Goal: Task Accomplishment & Management: Manage account settings

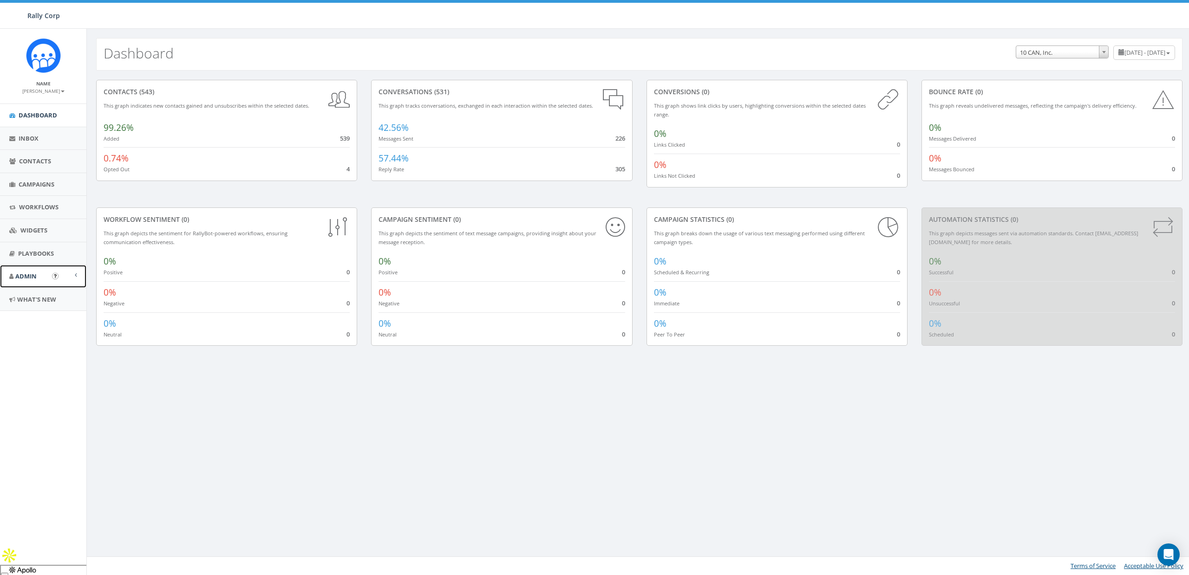
click at [46, 275] on link "Admin" at bounding box center [43, 276] width 86 height 23
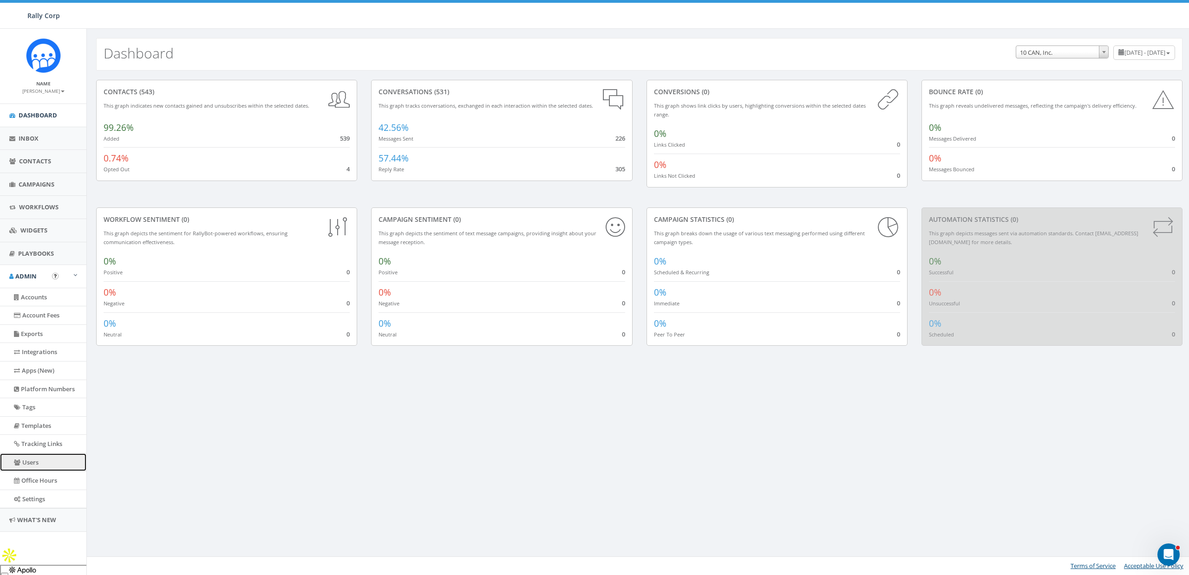
click at [32, 460] on link "Users" at bounding box center [43, 463] width 86 height 18
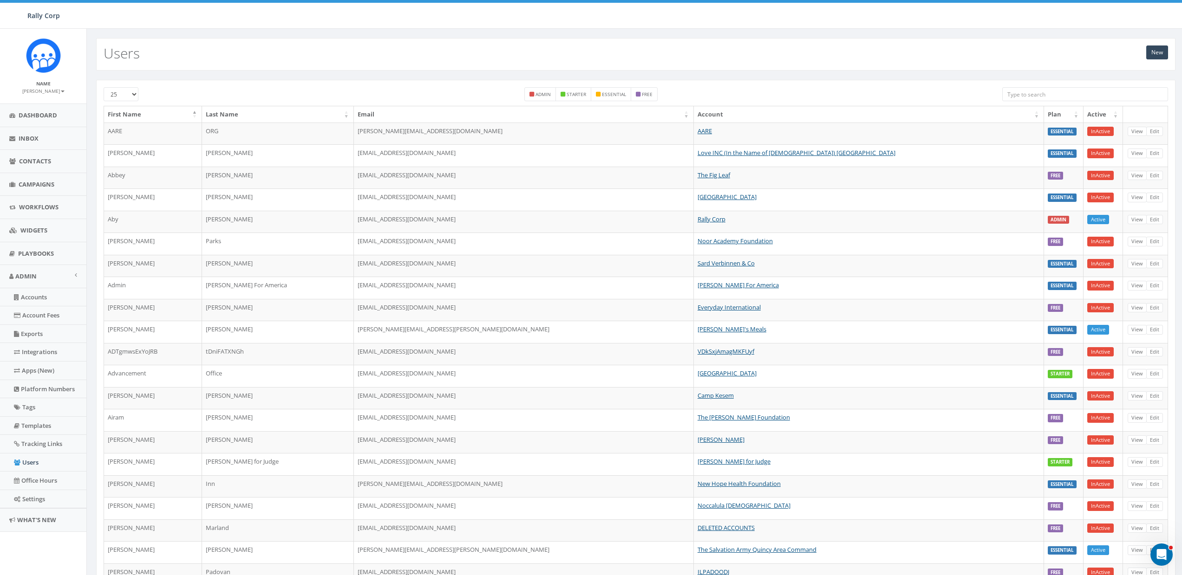
click at [1023, 93] on input "search" at bounding box center [1085, 94] width 166 height 14
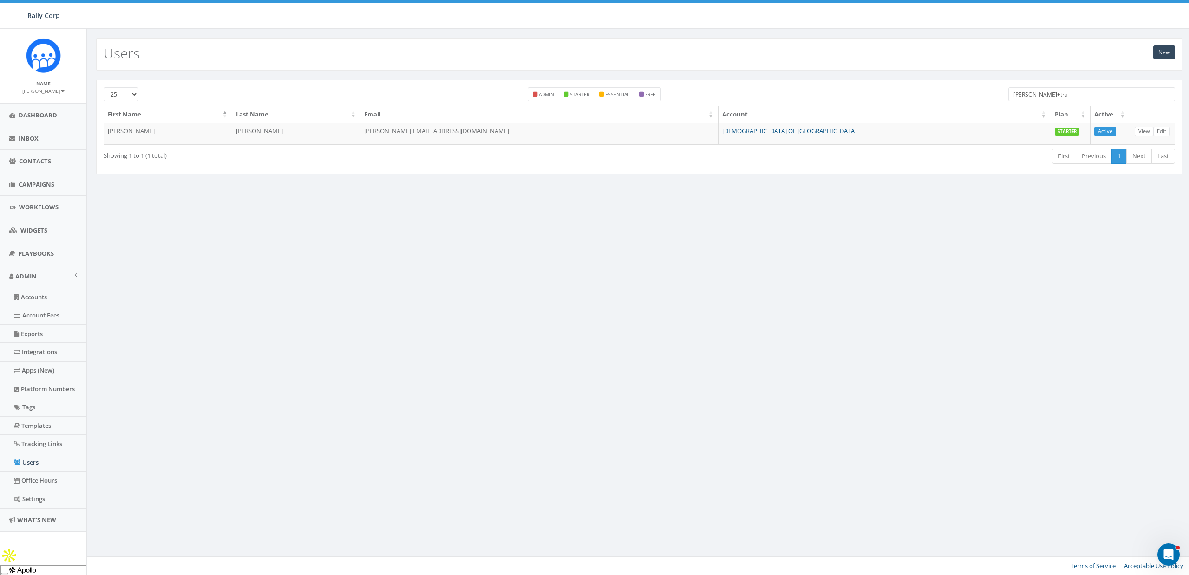
type input "james+tra"
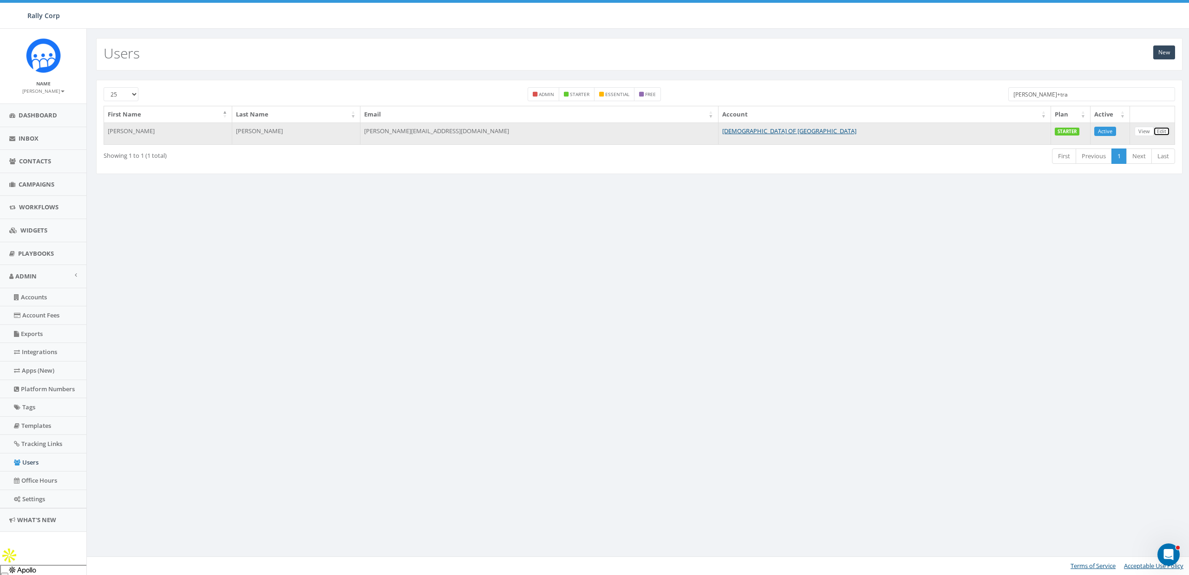
click at [1162, 131] on link "Edit" at bounding box center [1161, 132] width 17 height 10
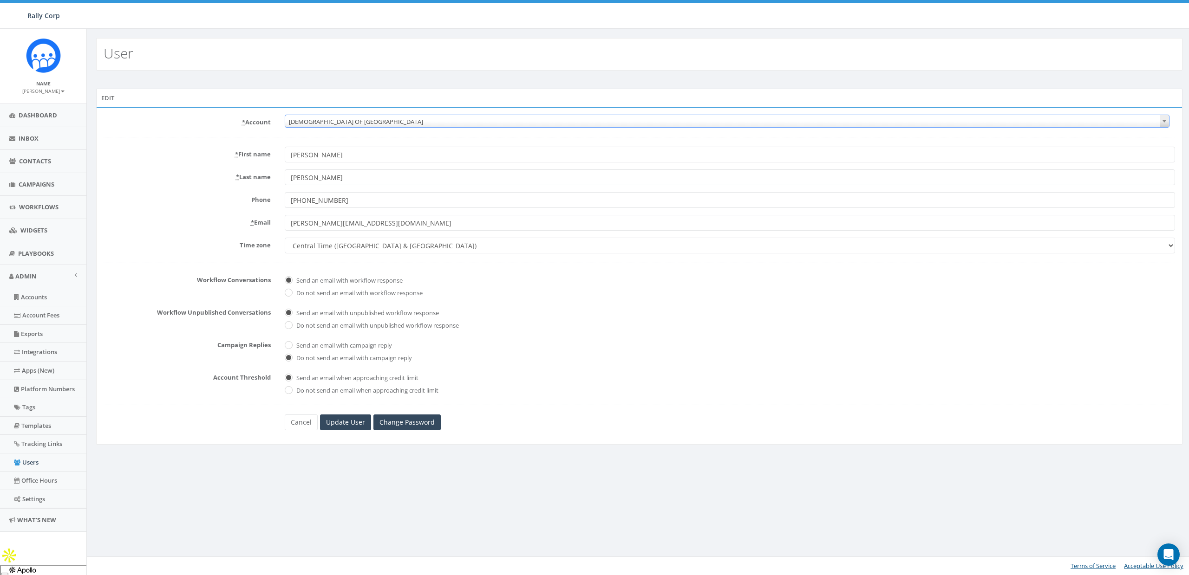
click at [352, 123] on span "CHABAD OF POLAND" at bounding box center [727, 121] width 884 height 13
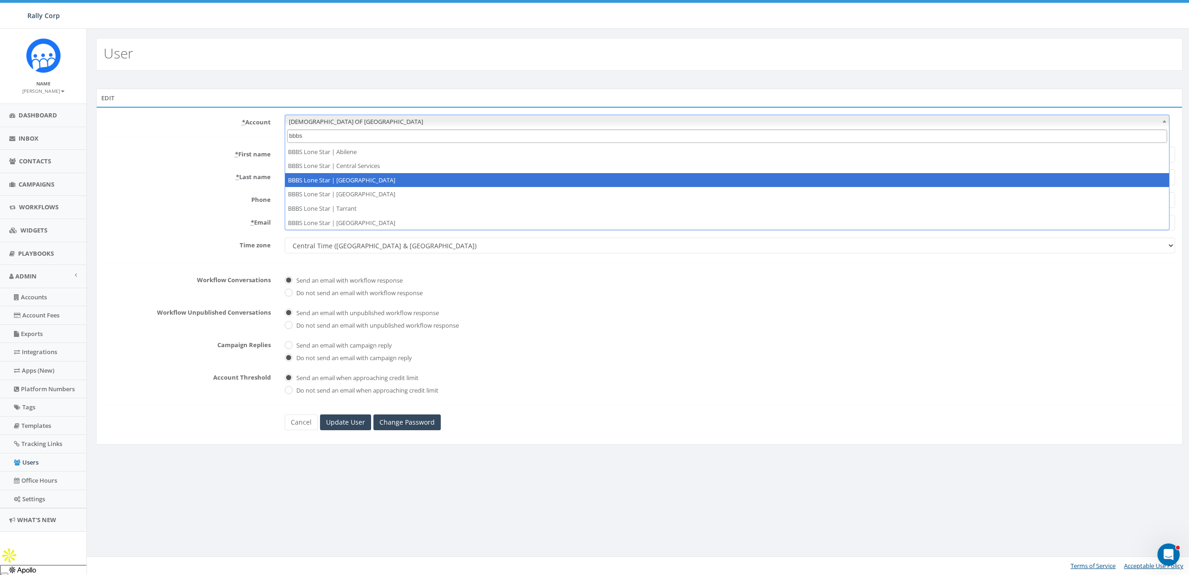
type input "bbbs"
select select "1365"
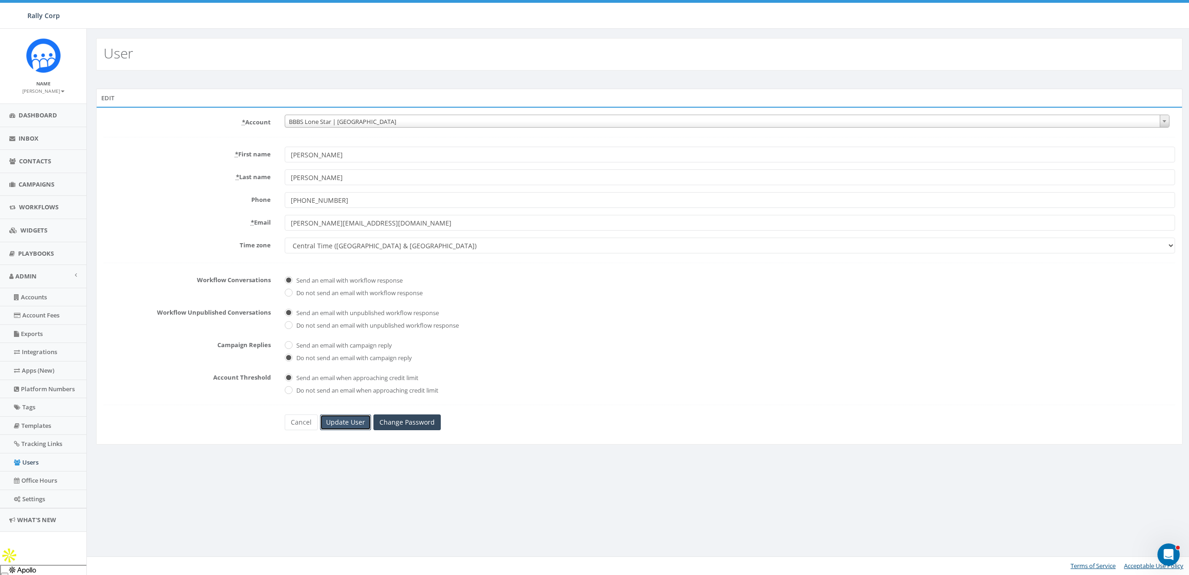
click at [347, 426] on input "Update User" at bounding box center [345, 423] width 51 height 16
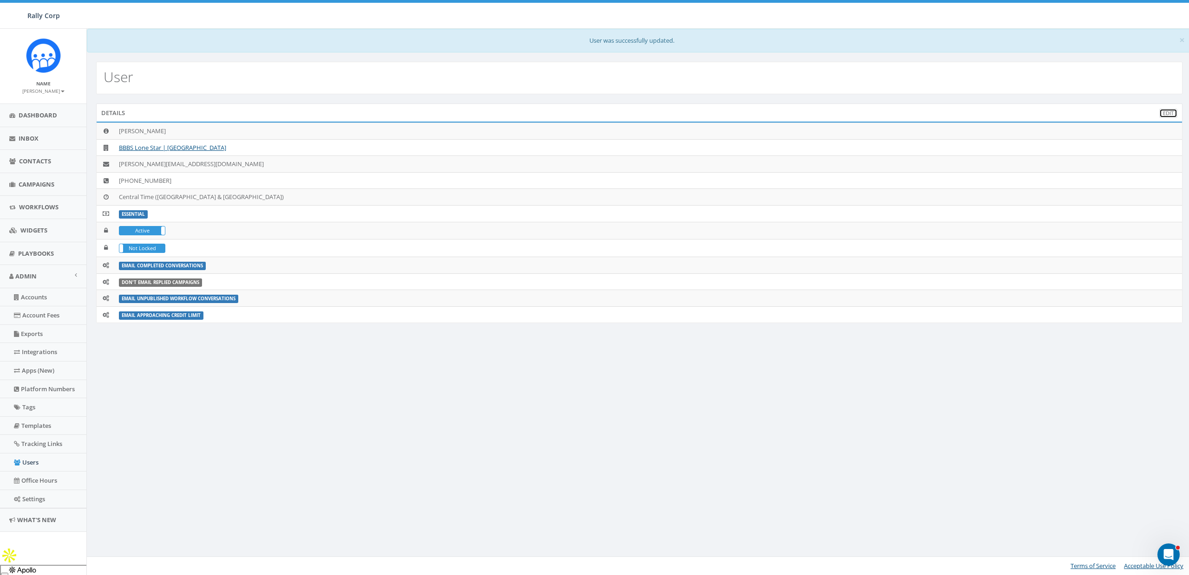
click at [1164, 115] on link "Edit" at bounding box center [1168, 114] width 18 height 10
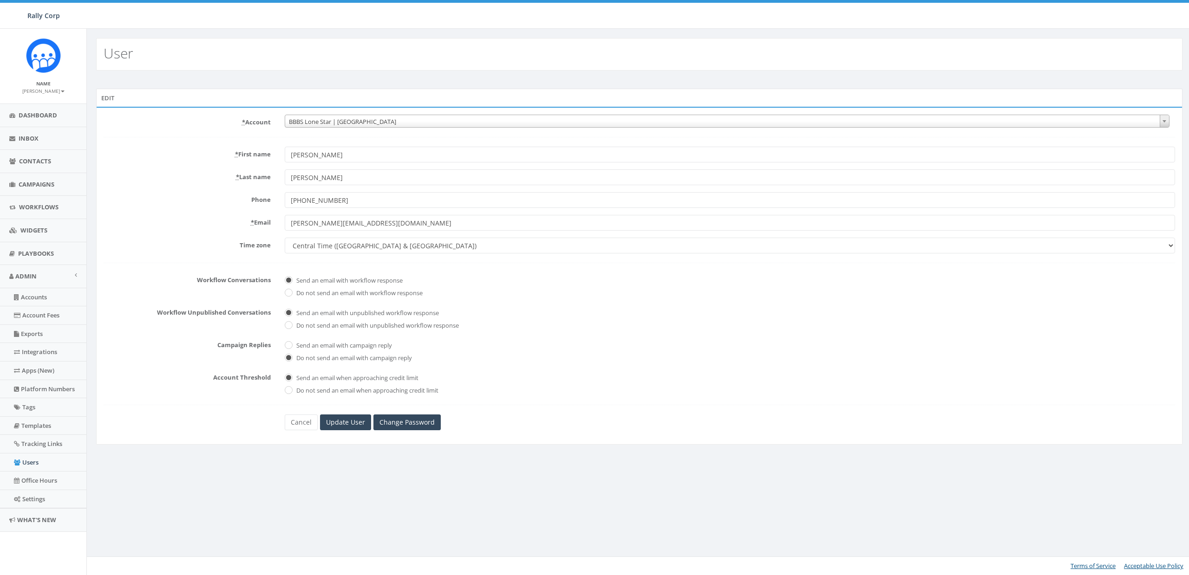
click at [377, 124] on span "BBBS Lone Star | [GEOGRAPHIC_DATA]" at bounding box center [727, 121] width 884 height 13
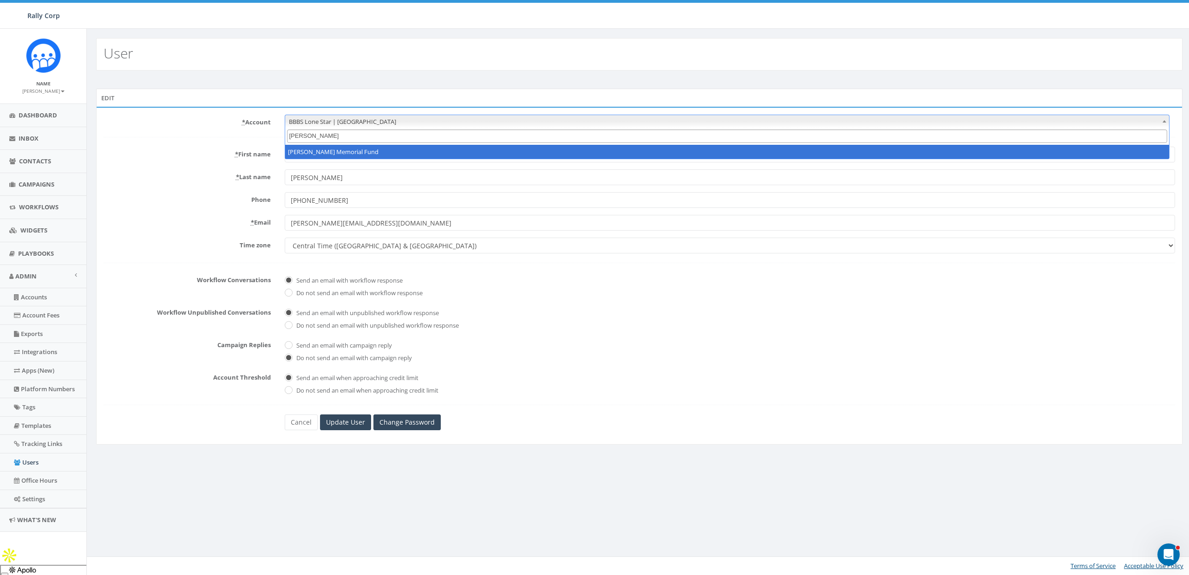
type input "watson"
select select "1140"
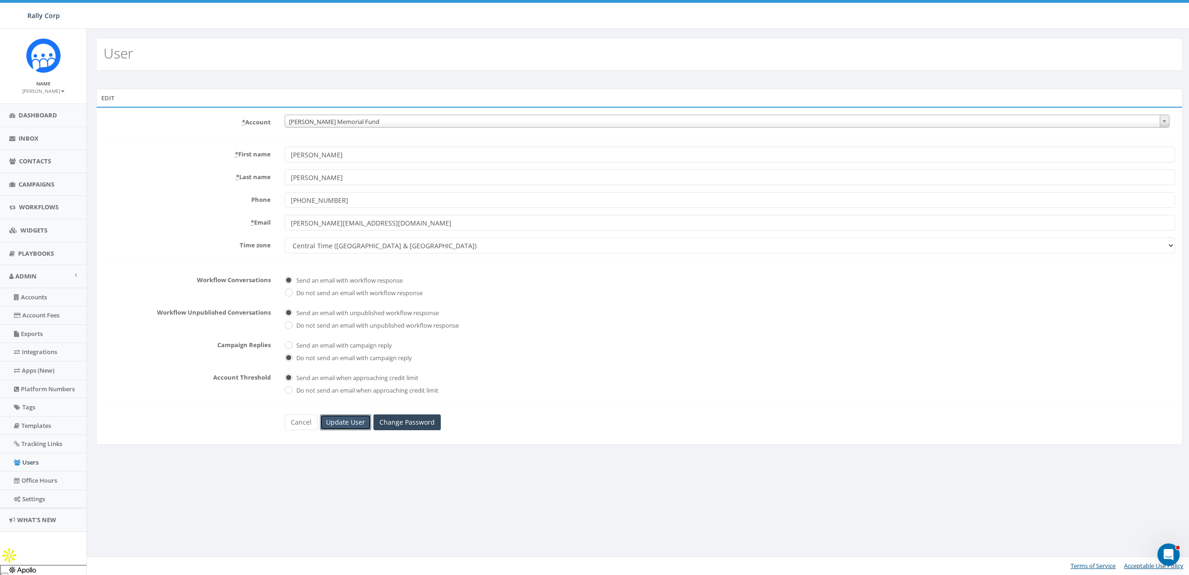
click at [344, 425] on input "Update User" at bounding box center [345, 423] width 51 height 16
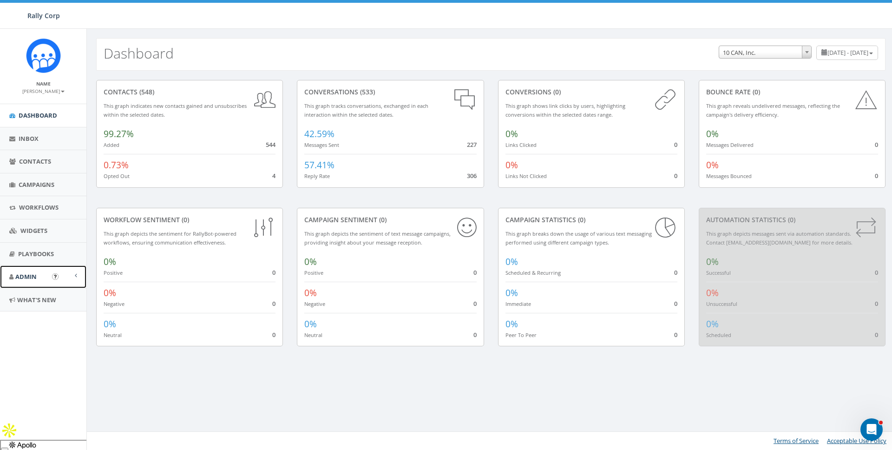
click at [27, 268] on link "Admin" at bounding box center [43, 276] width 86 height 23
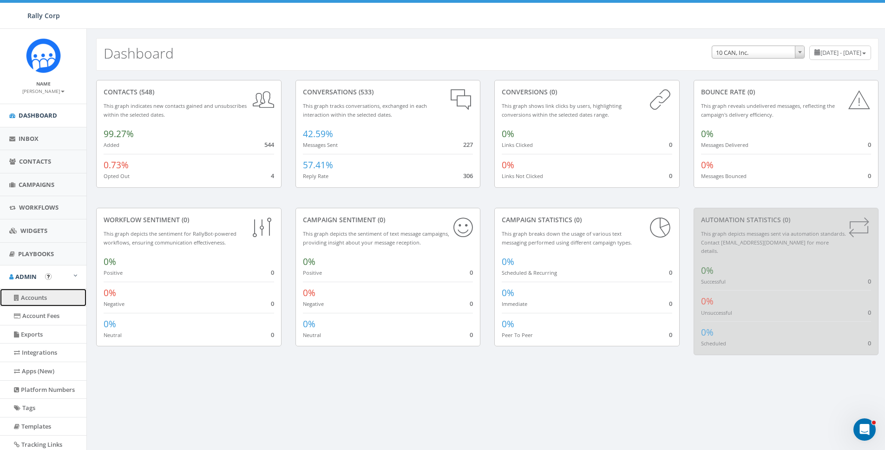
click at [44, 300] on link "Accounts" at bounding box center [43, 297] width 86 height 18
